Goal: Transaction & Acquisition: Purchase product/service

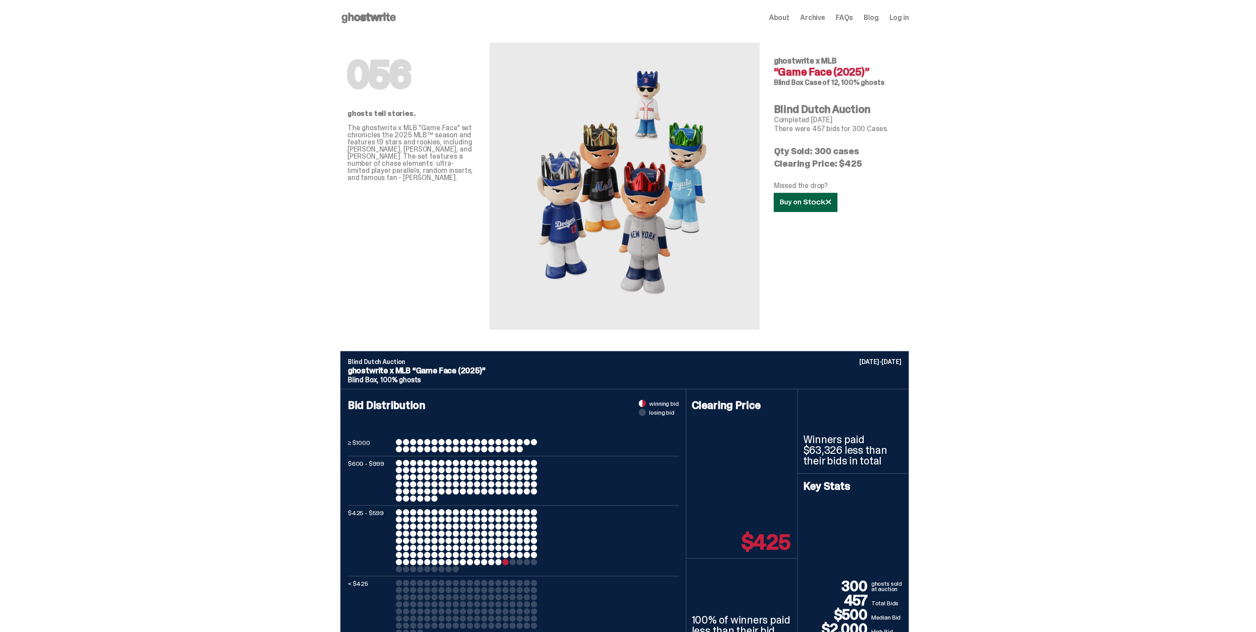
click at [837, 200] on link at bounding box center [806, 202] width 64 height 19
click at [381, 22] on icon at bounding box center [368, 18] width 57 height 14
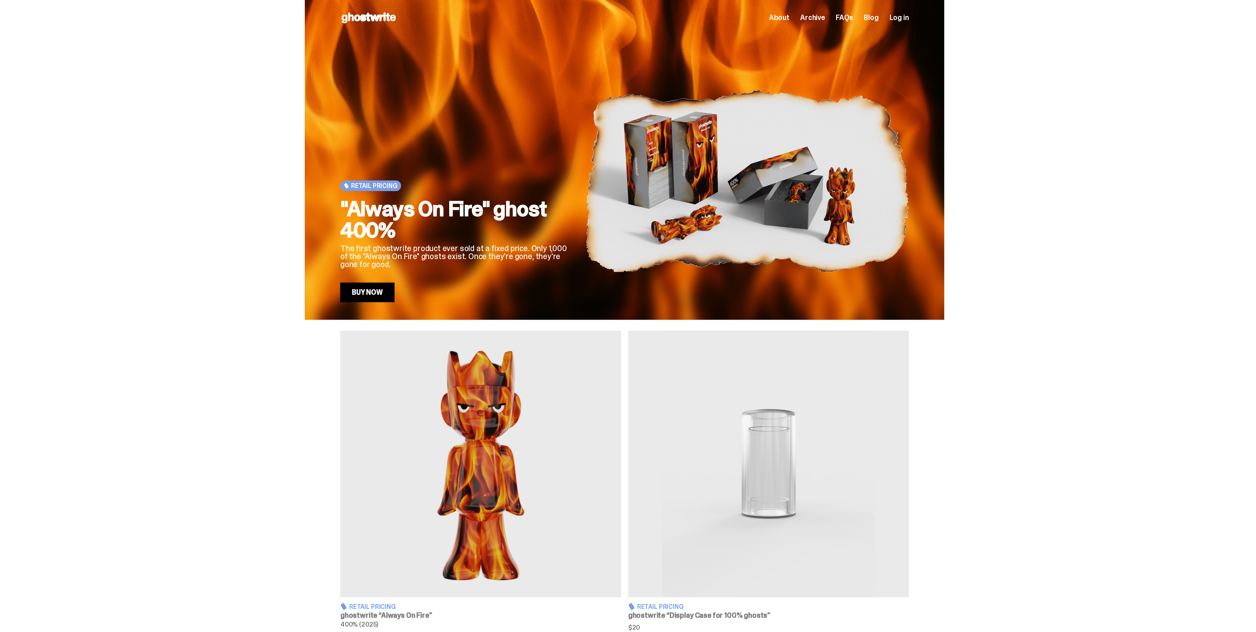
click at [380, 296] on link "Buy Now" at bounding box center [367, 293] width 54 height 20
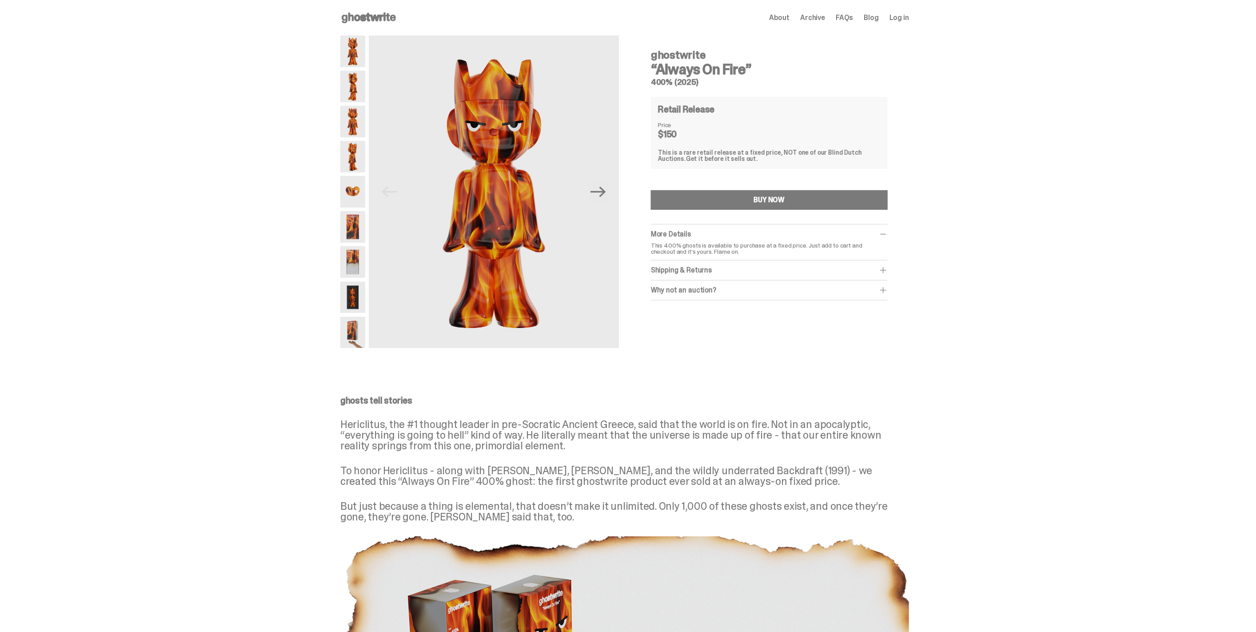
click at [670, 239] on div "More Details This 400% ghosts is available to purchase at a fixed price. Just a…" at bounding box center [769, 242] width 237 height 36
click at [671, 212] on div "BUY NOW" at bounding box center [769, 201] width 237 height 23
click at [678, 198] on button "BUY NOW" at bounding box center [769, 200] width 237 height 20
